Goal: Contribute content: Add original content to the website for others to see

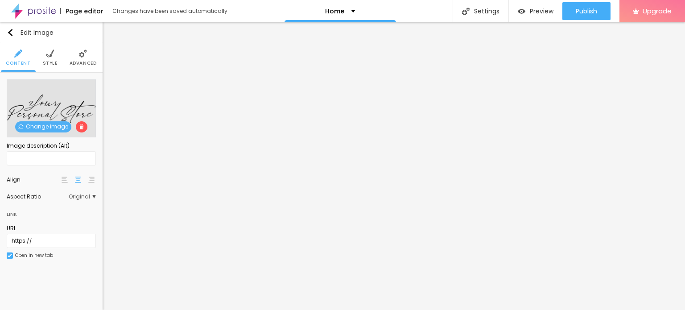
click at [29, 126] on span "Change image" at bounding box center [43, 126] width 56 height 11
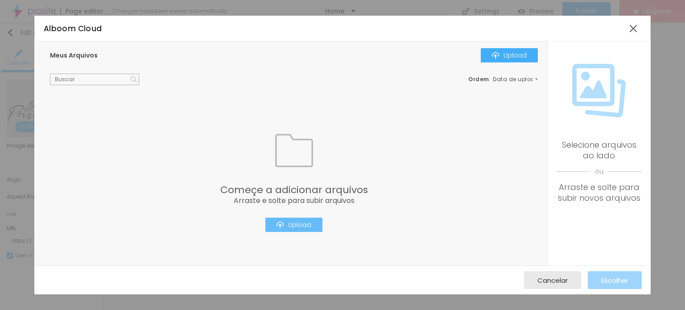
click at [296, 222] on div "Upload" at bounding box center [294, 224] width 35 height 7
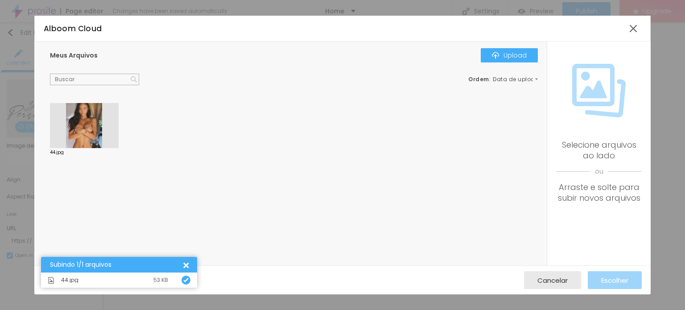
click at [87, 116] on div at bounding box center [84, 126] width 69 height 46
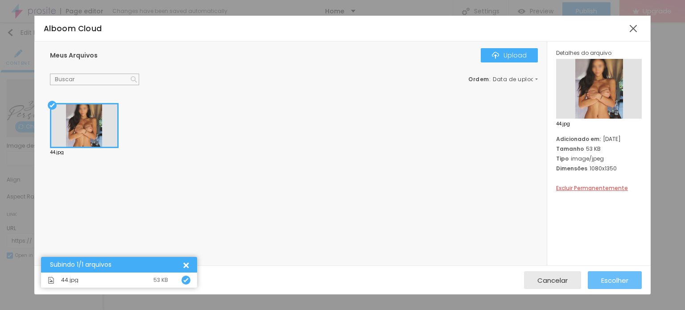
click at [619, 282] on span "Escolher" at bounding box center [615, 281] width 27 height 8
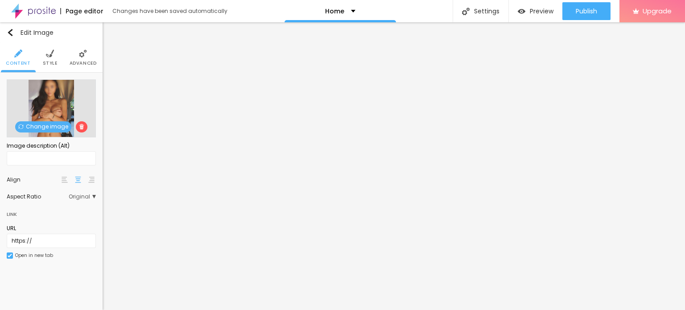
click at [43, 233] on div "URL https://" at bounding box center [51, 236] width 89 height 24
click at [44, 241] on input "https://" at bounding box center [51, 241] width 89 height 14
paste input "[DOMAIN_NAME][URL]"
type input "[URL][DOMAIN_NAME]"
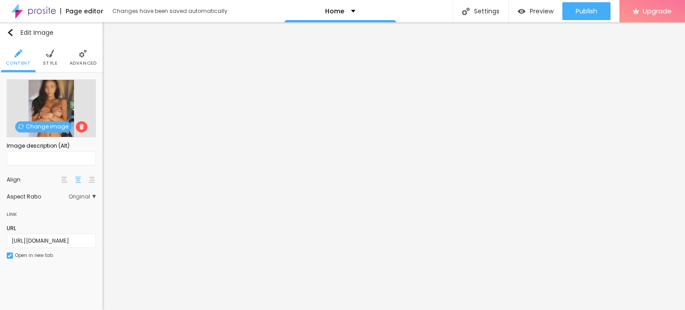
scroll to position [0, 0]
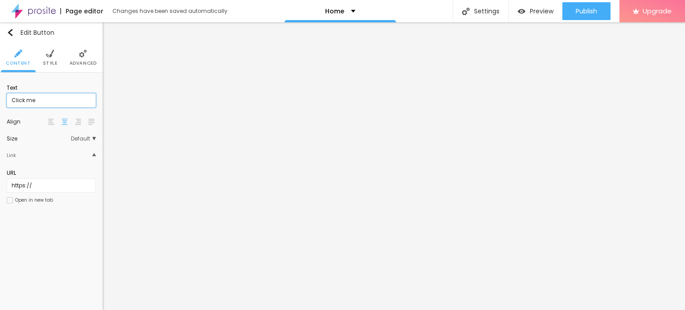
click at [50, 101] on input "Click me" at bounding box center [51, 100] width 89 height 14
paste input "WhatsApp: ✆ [PHONE_NUMBER]"
type input "WhatsApp: ✆ [PHONE_NUMBER]"
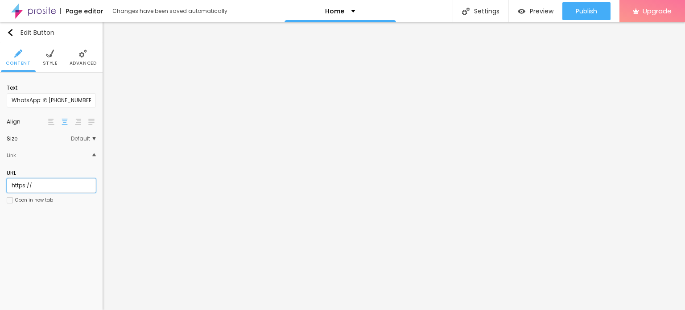
click at [68, 189] on input "https://" at bounding box center [51, 186] width 89 height 14
paste input "[DOMAIN_NAME][URL]"
type input "[URL][DOMAIN_NAME]"
click at [41, 203] on div "Open in new tab" at bounding box center [30, 200] width 46 height 6
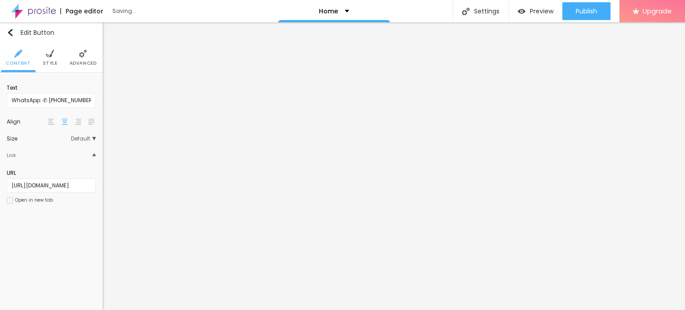
scroll to position [0, 0]
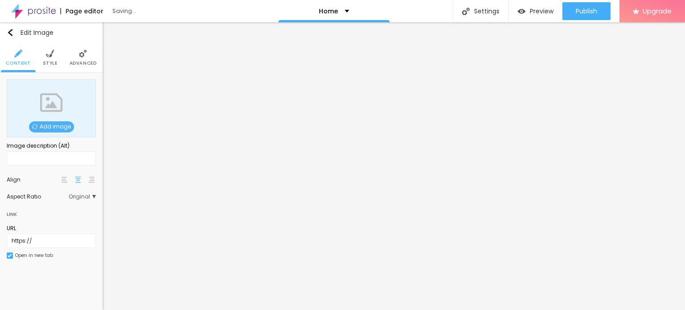
click at [48, 130] on span "Add image" at bounding box center [51, 126] width 45 height 11
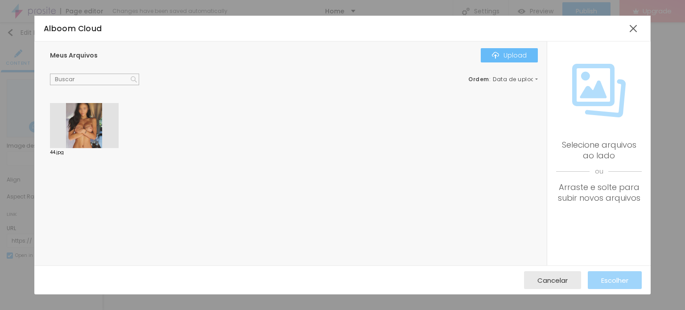
click at [518, 52] on div "Upload" at bounding box center [509, 55] width 35 height 7
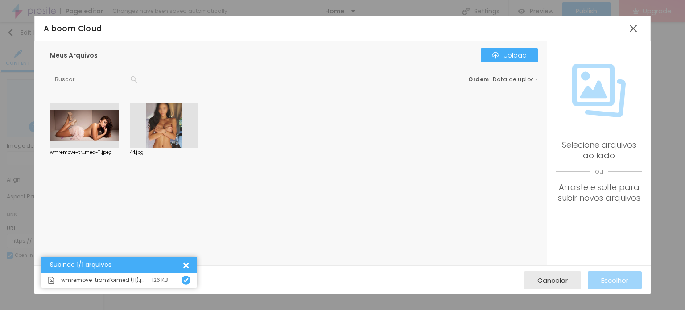
click at [71, 125] on div at bounding box center [84, 126] width 69 height 46
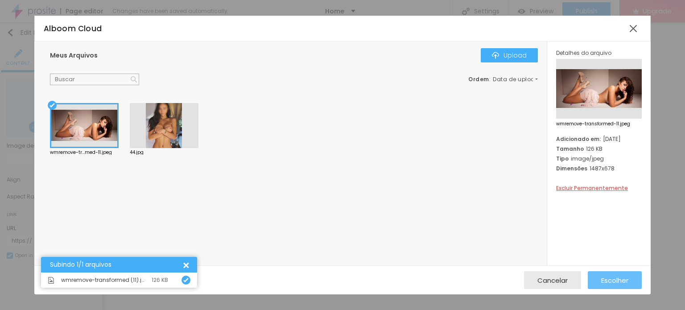
click at [609, 278] on span "Escolher" at bounding box center [615, 281] width 27 height 8
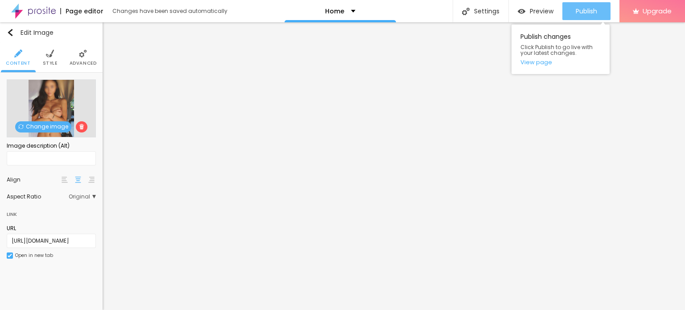
click at [590, 8] on span "Publish" at bounding box center [586, 11] width 21 height 7
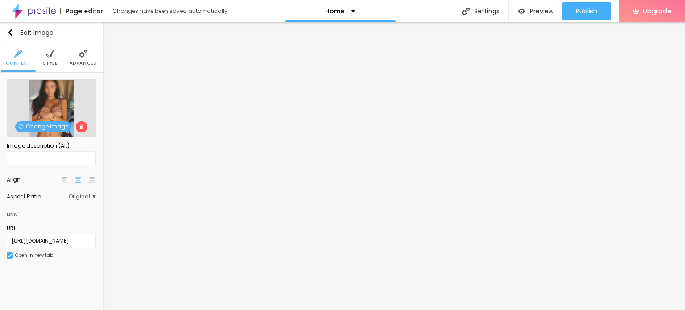
click at [37, 13] on img at bounding box center [33, 11] width 45 height 22
